Goal: Information Seeking & Learning: Learn about a topic

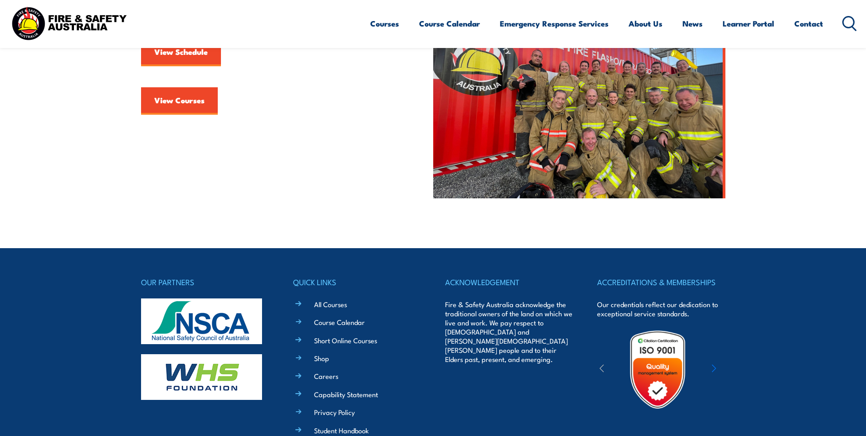
scroll to position [365, 0]
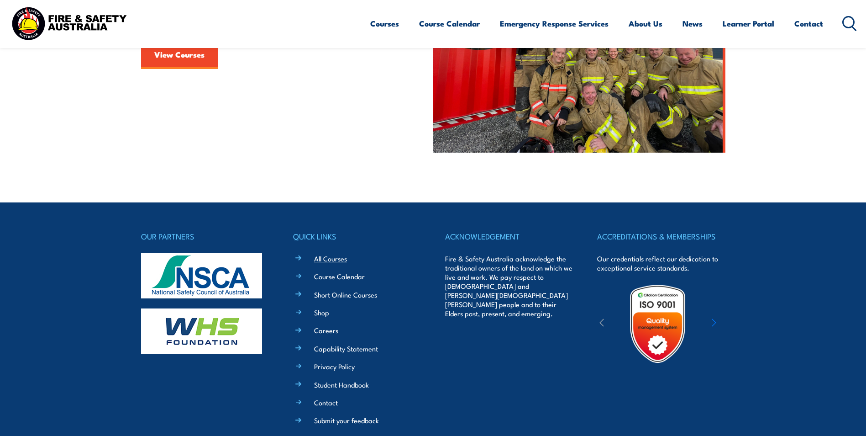
click at [336, 261] on link "All Courses" at bounding box center [330, 258] width 33 height 10
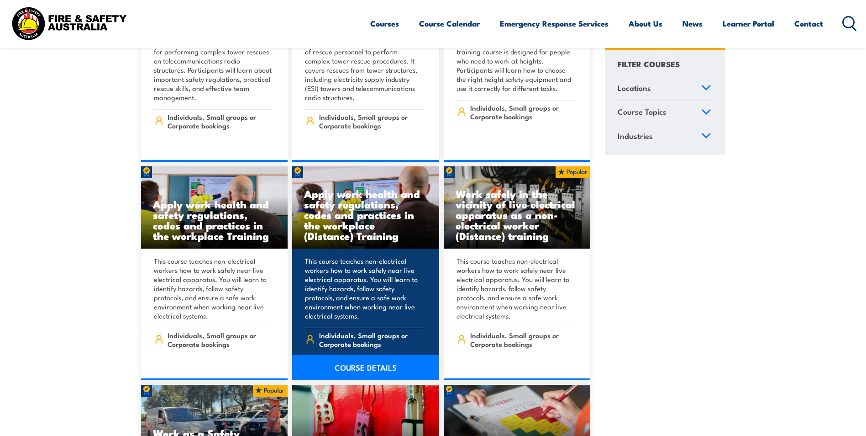
scroll to position [8677, 0]
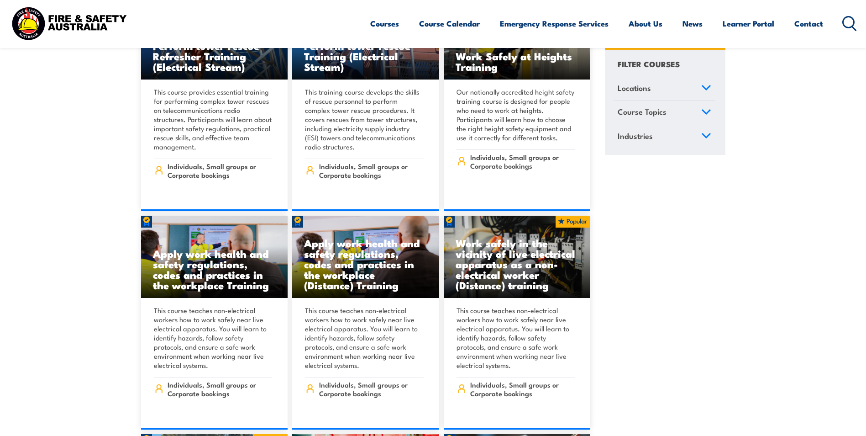
click at [848, 25] on icon at bounding box center [850, 23] width 15 height 15
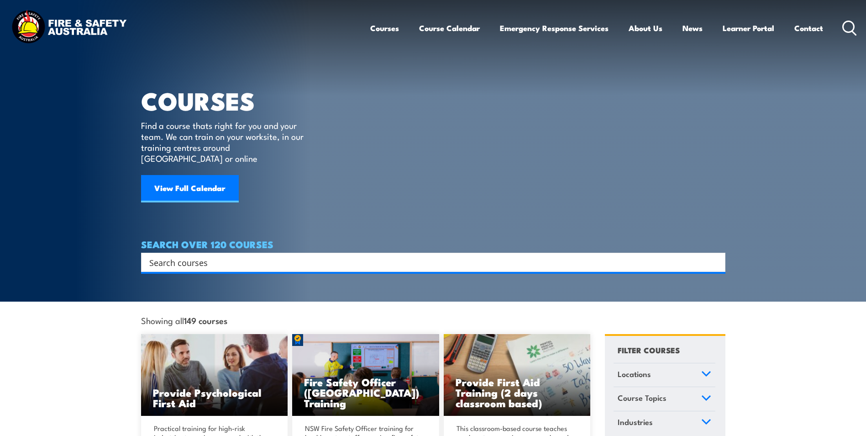
click at [241, 255] on input "Search input" at bounding box center [427, 262] width 556 height 14
type input "inspection of lifting equipment"
